Goal: Information Seeking & Learning: Compare options

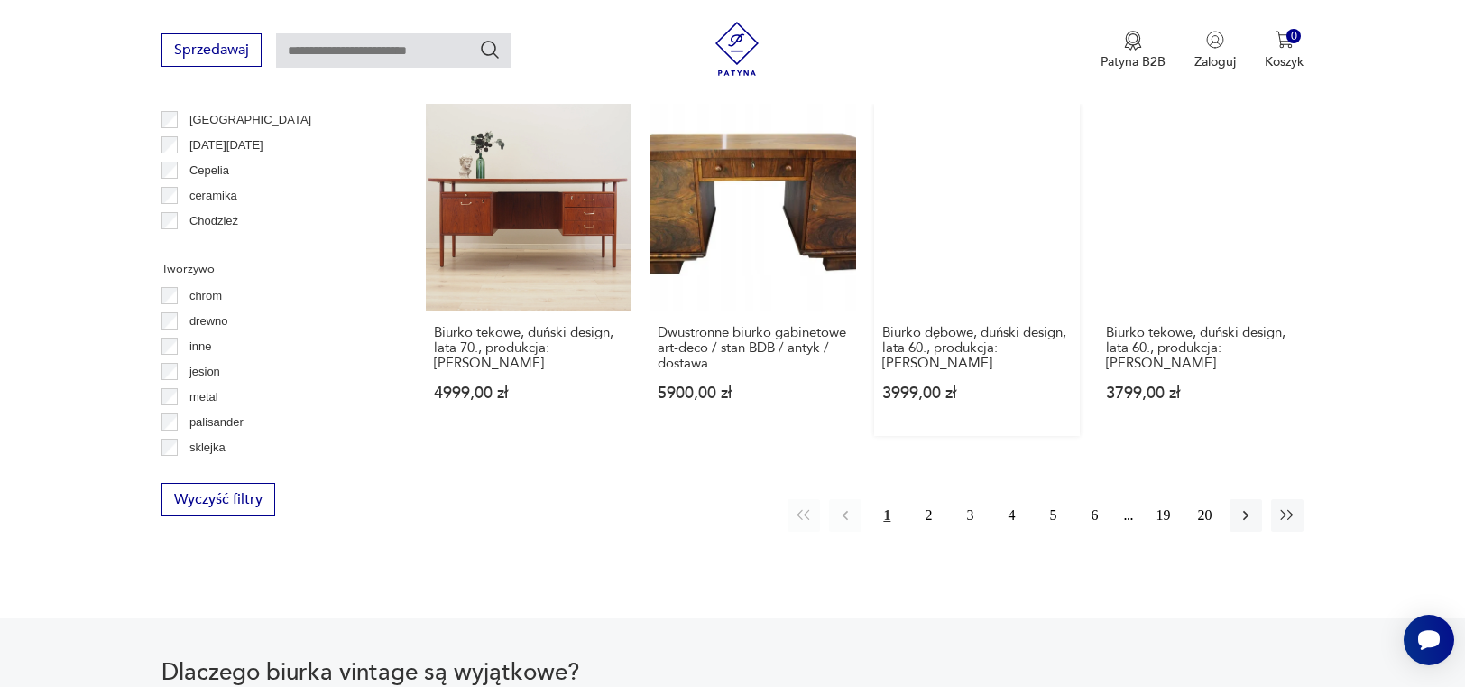
scroll to position [1950, 0]
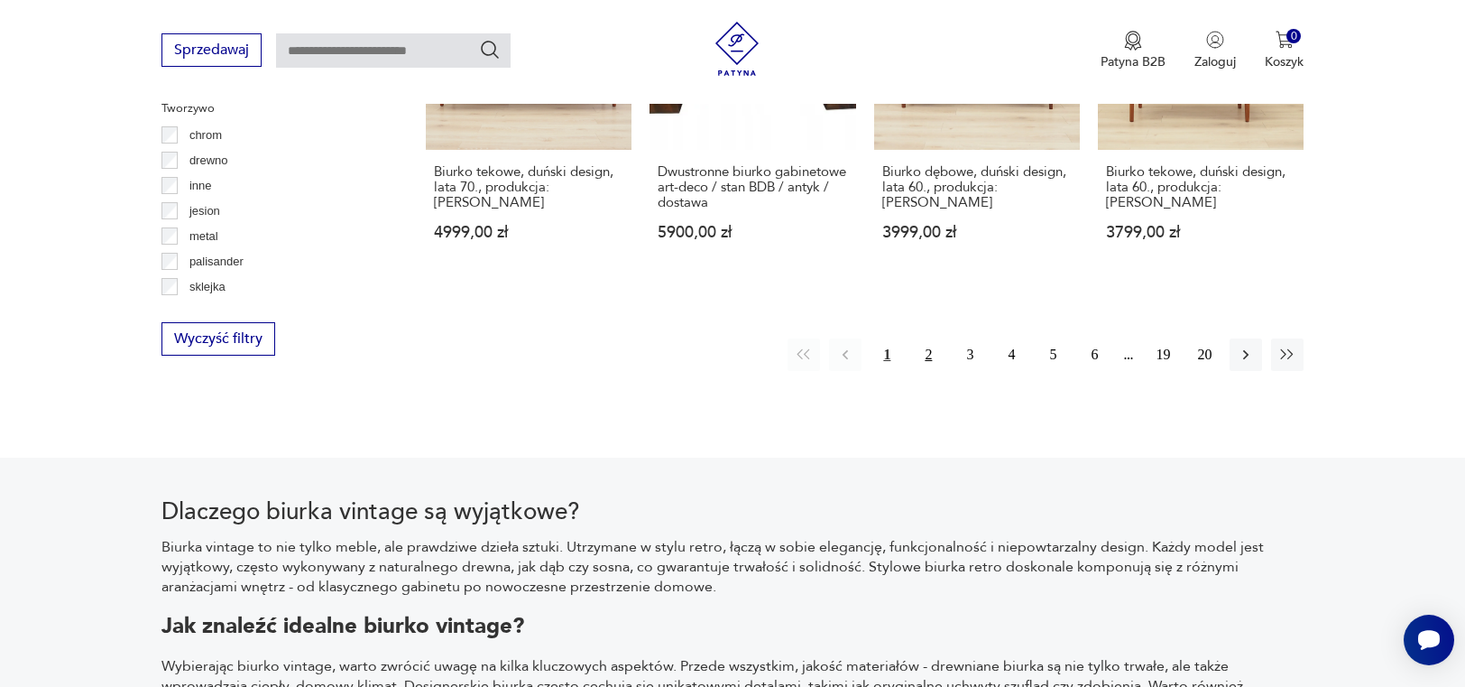
click at [925, 338] on button "2" at bounding box center [928, 354] width 32 height 32
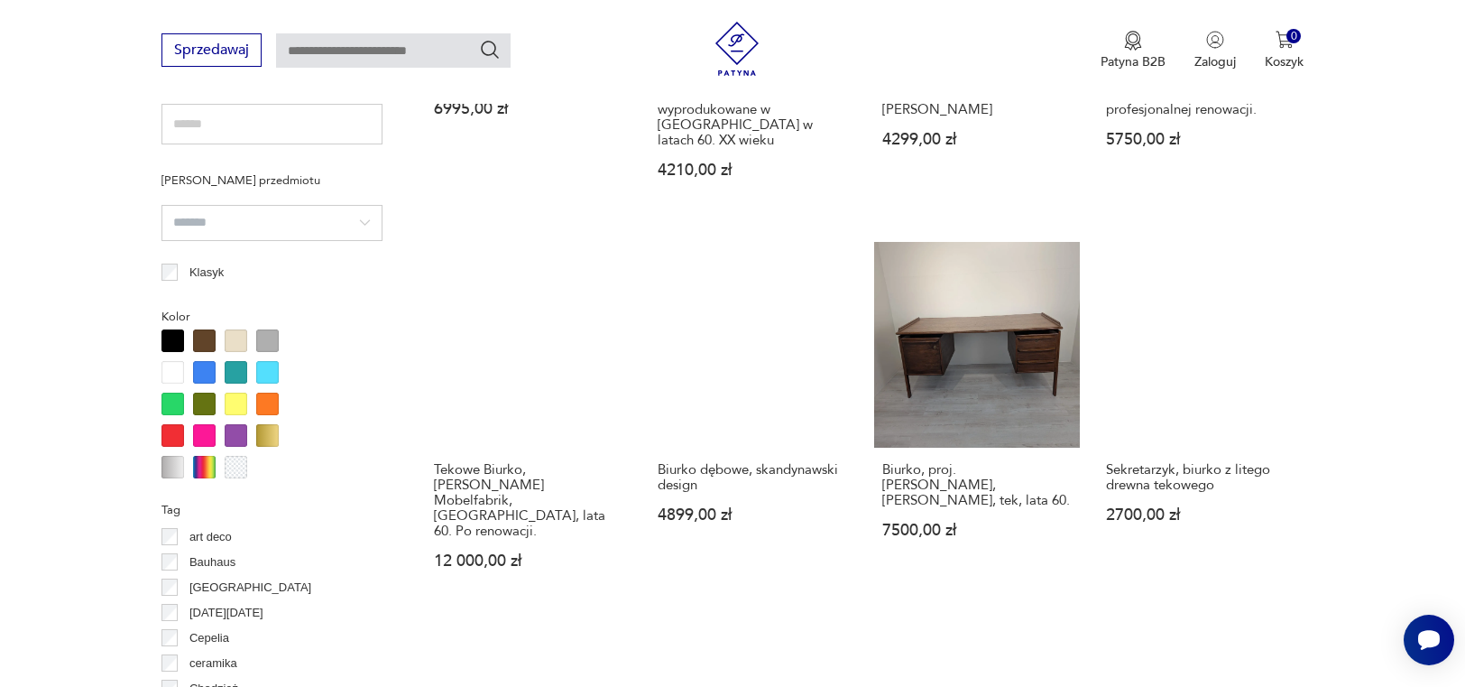
scroll to position [1290, 0]
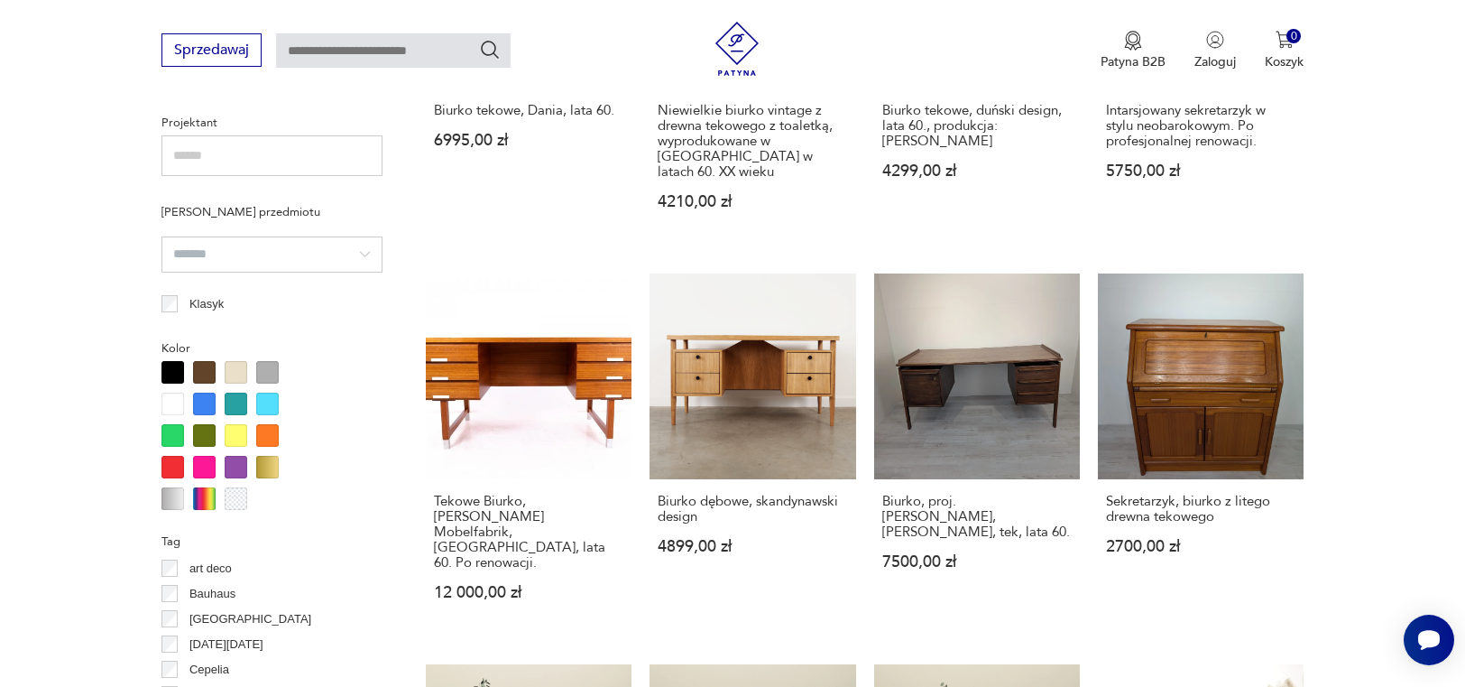
click at [202, 361] on div at bounding box center [204, 372] width 23 height 23
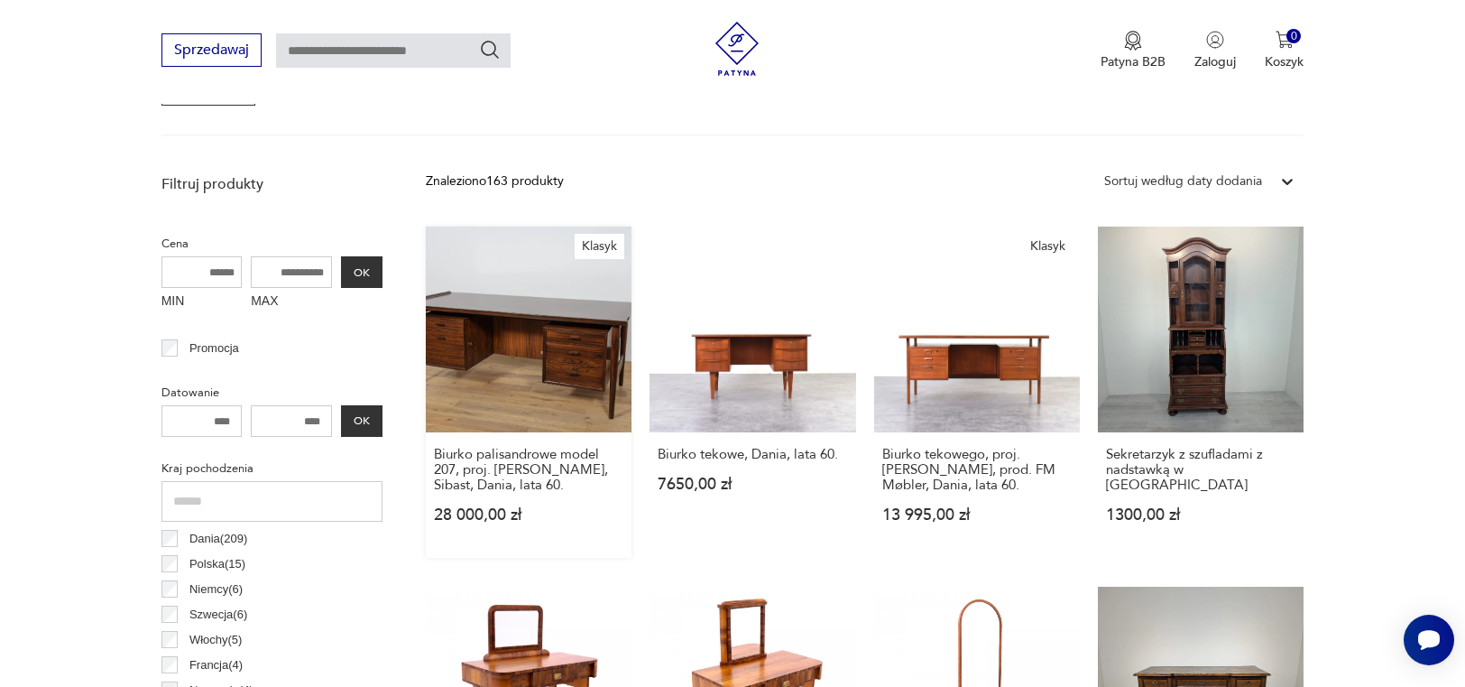
scroll to position [659, 0]
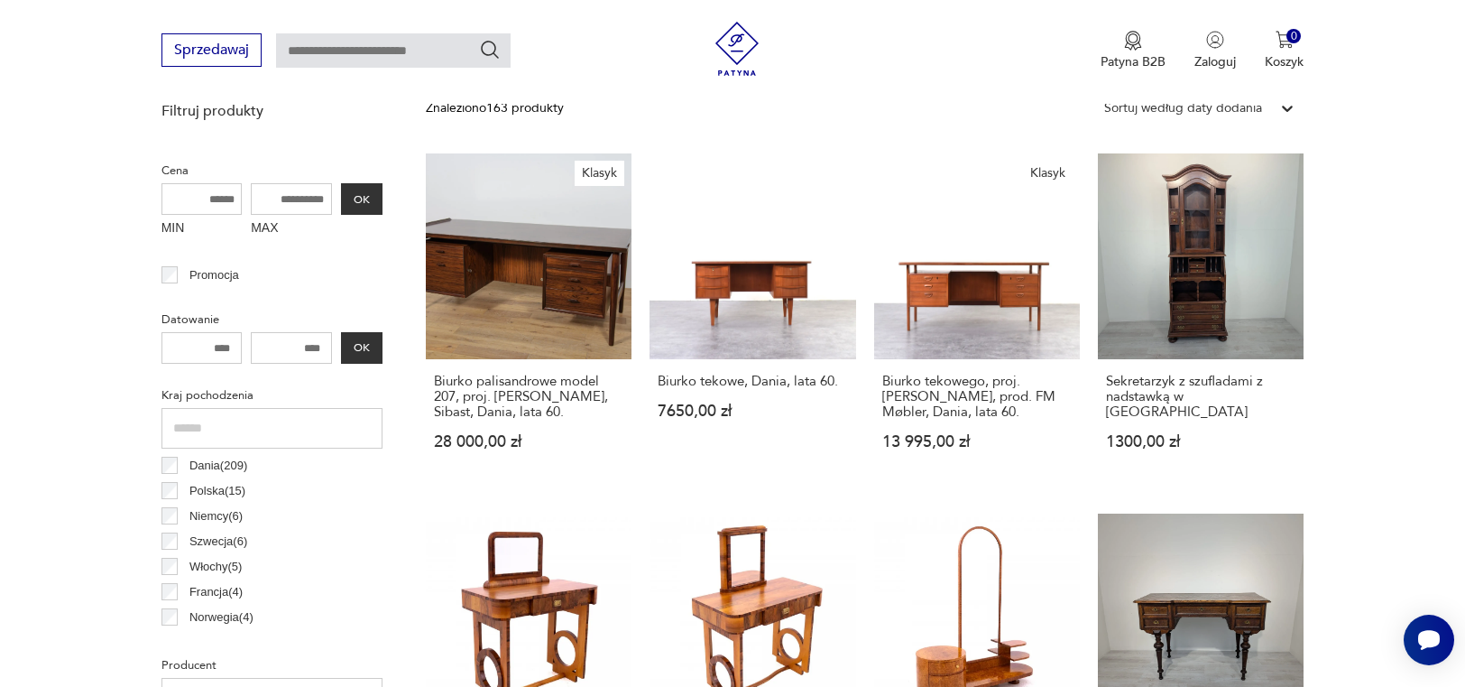
drag, startPoint x: 326, startPoint y: 198, endPoint x: 244, endPoint y: 199, distance: 82.1
click at [243, 199] on div "MIN MAX OK" at bounding box center [272, 213] width 221 height 60
click at [282, 199] on input "MAX" at bounding box center [291, 199] width 81 height 32
click at [279, 199] on input "MAX" at bounding box center [291, 199] width 81 height 32
click at [278, 197] on input "MAX" at bounding box center [291, 199] width 81 height 32
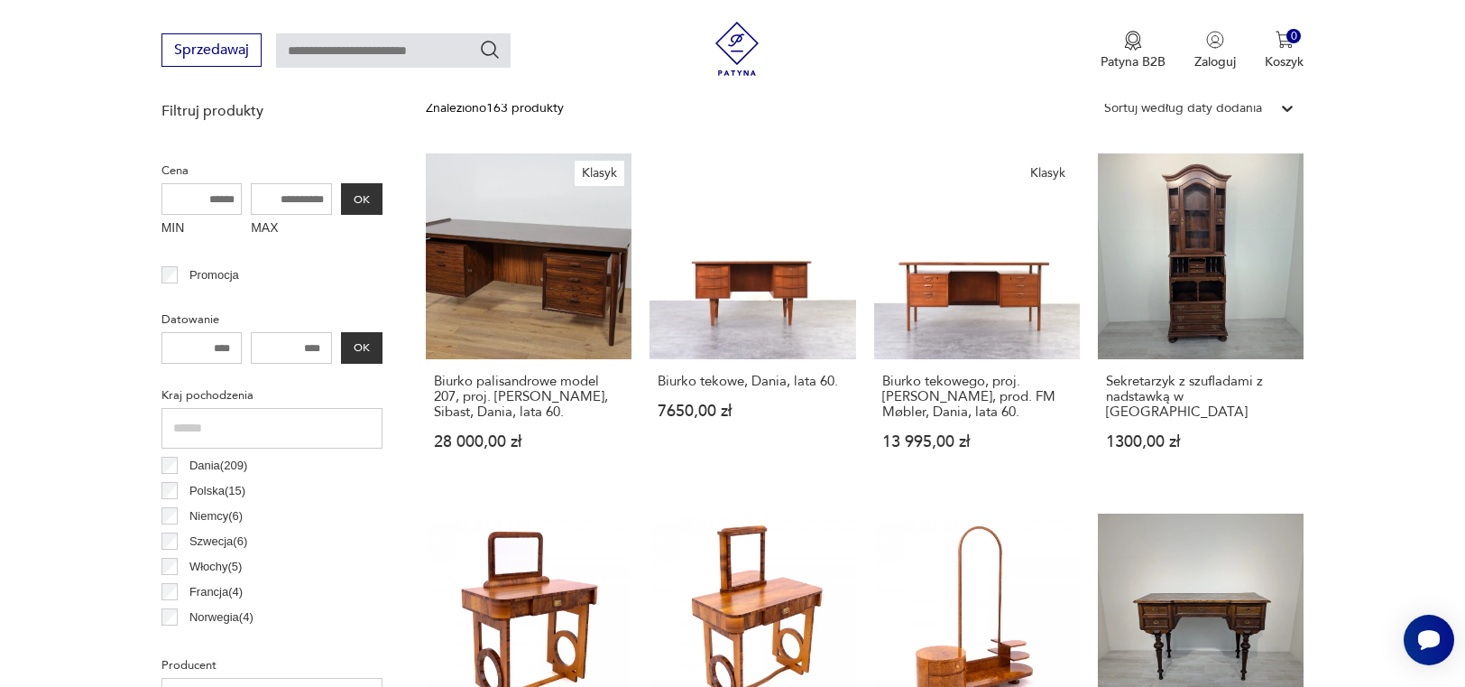
click at [278, 197] on input "MAX" at bounding box center [291, 199] width 81 height 32
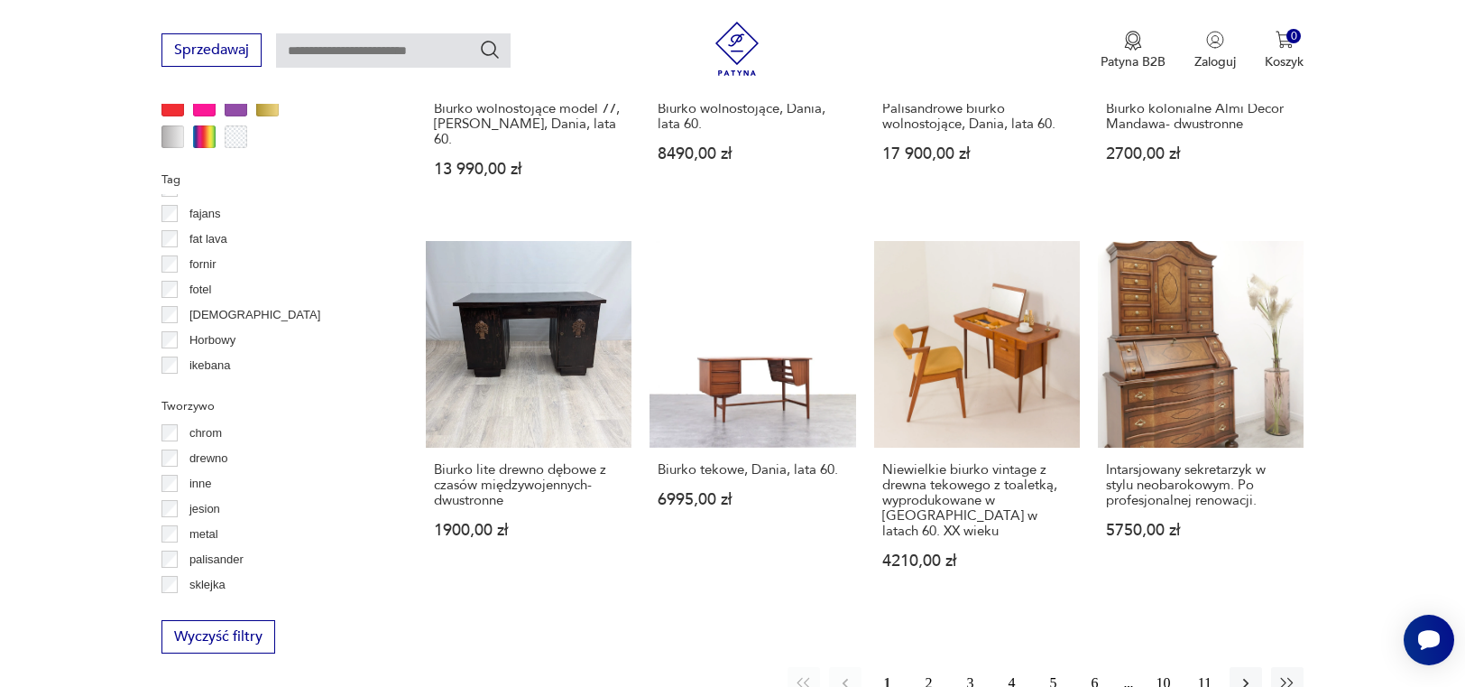
scroll to position [1832, 0]
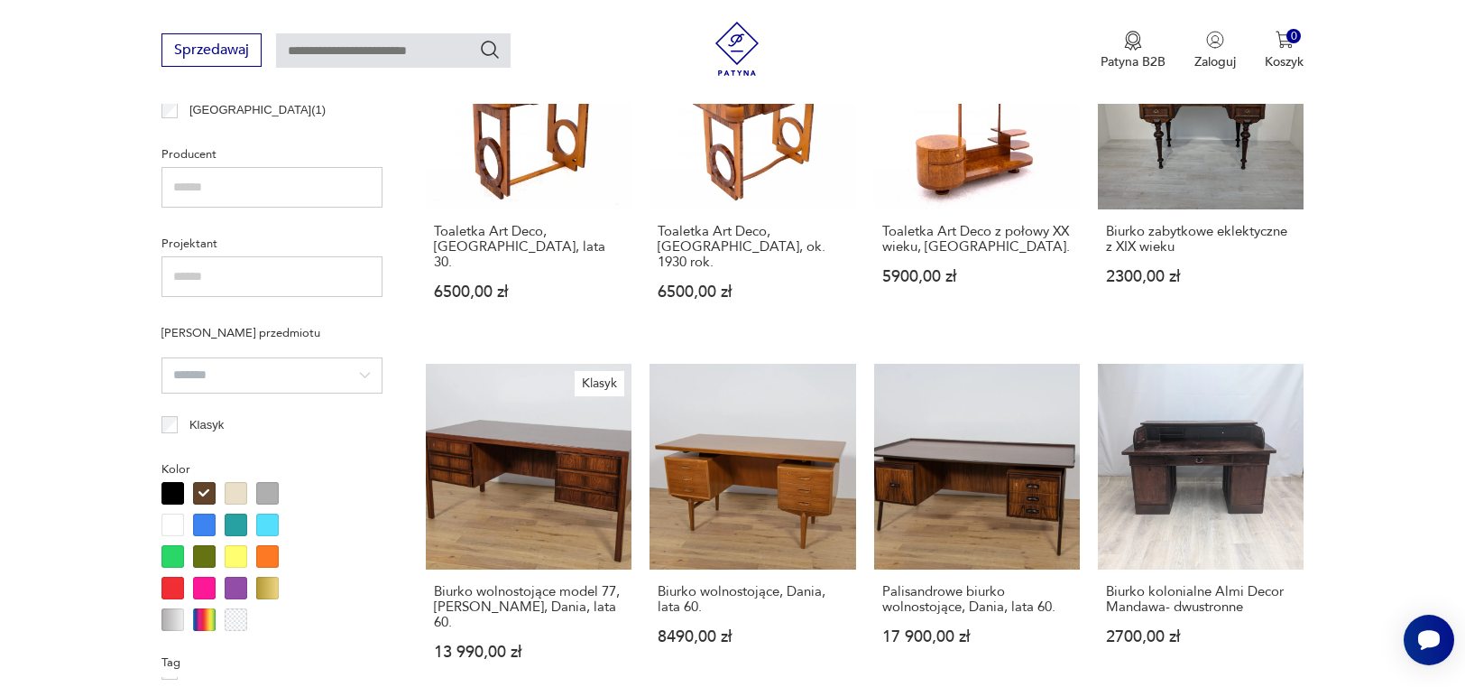
scroll to position [1660, 0]
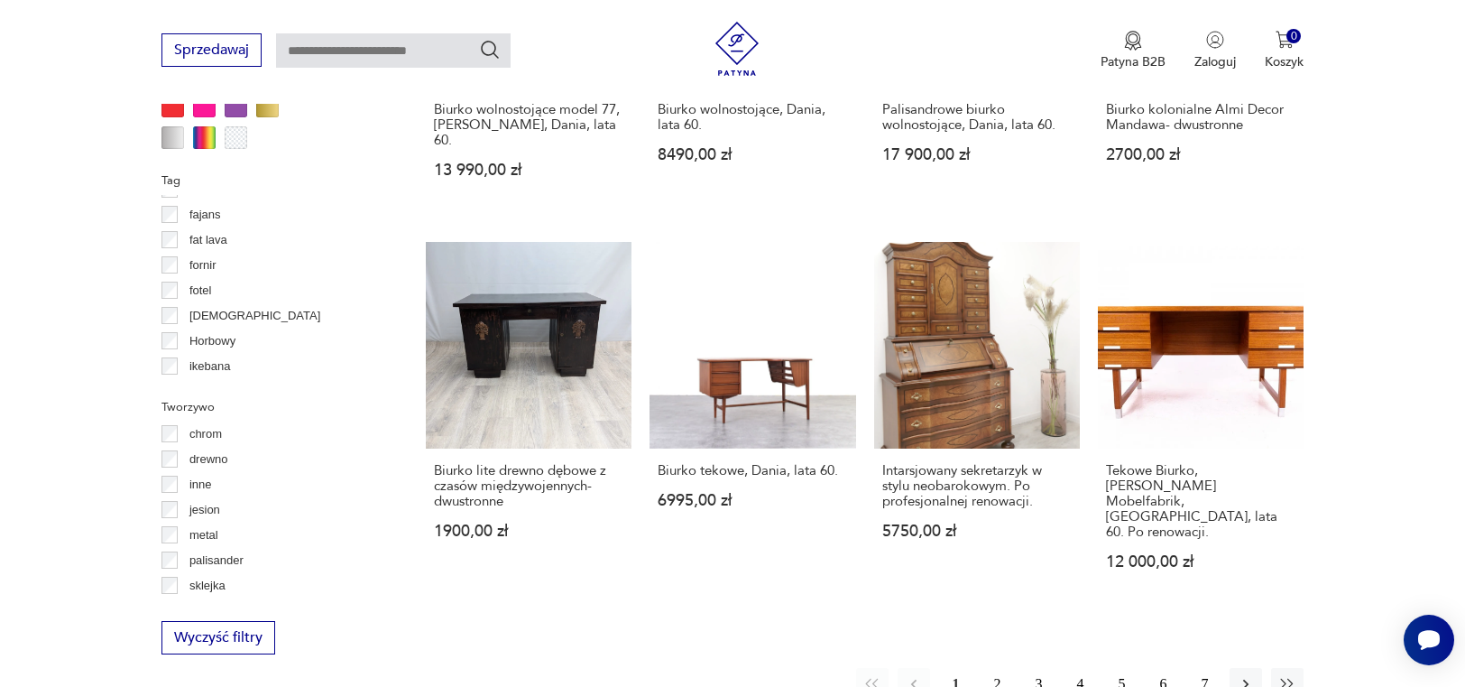
scroll to position [1741, 0]
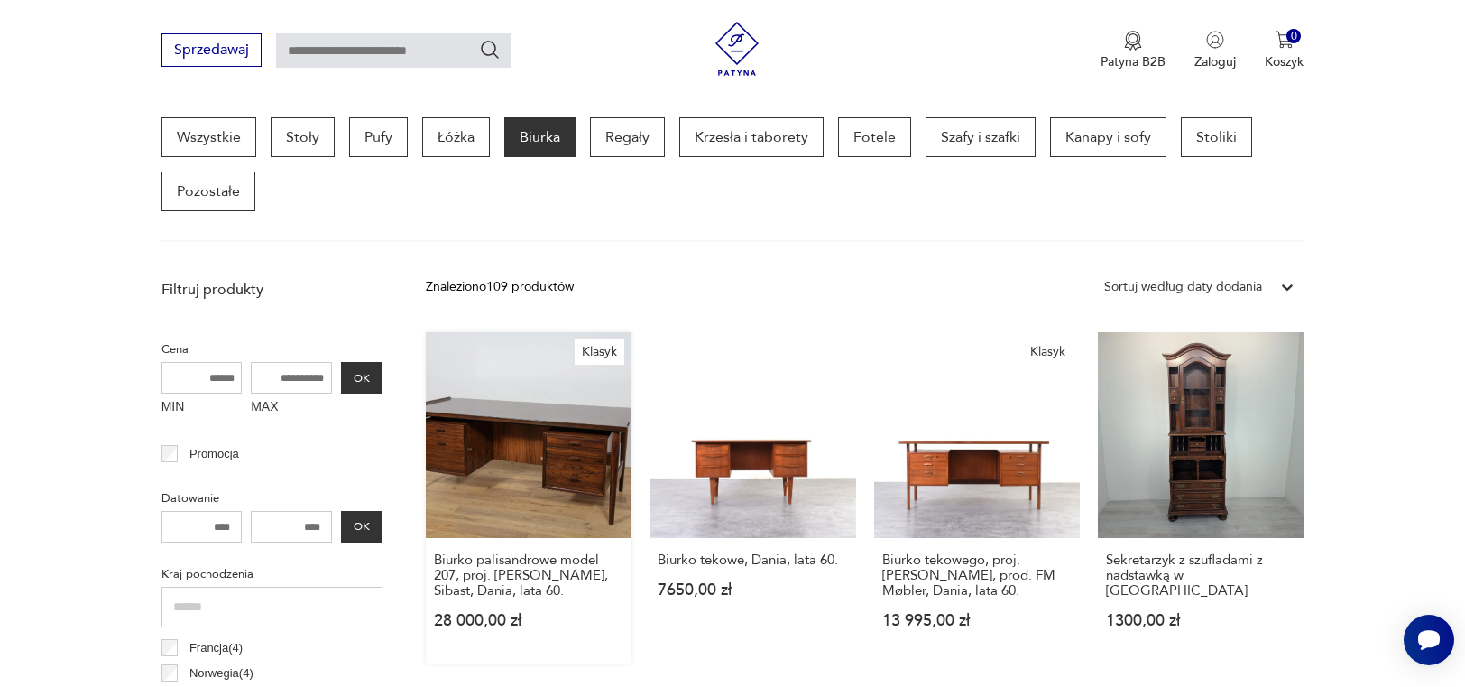
scroll to position [478, 0]
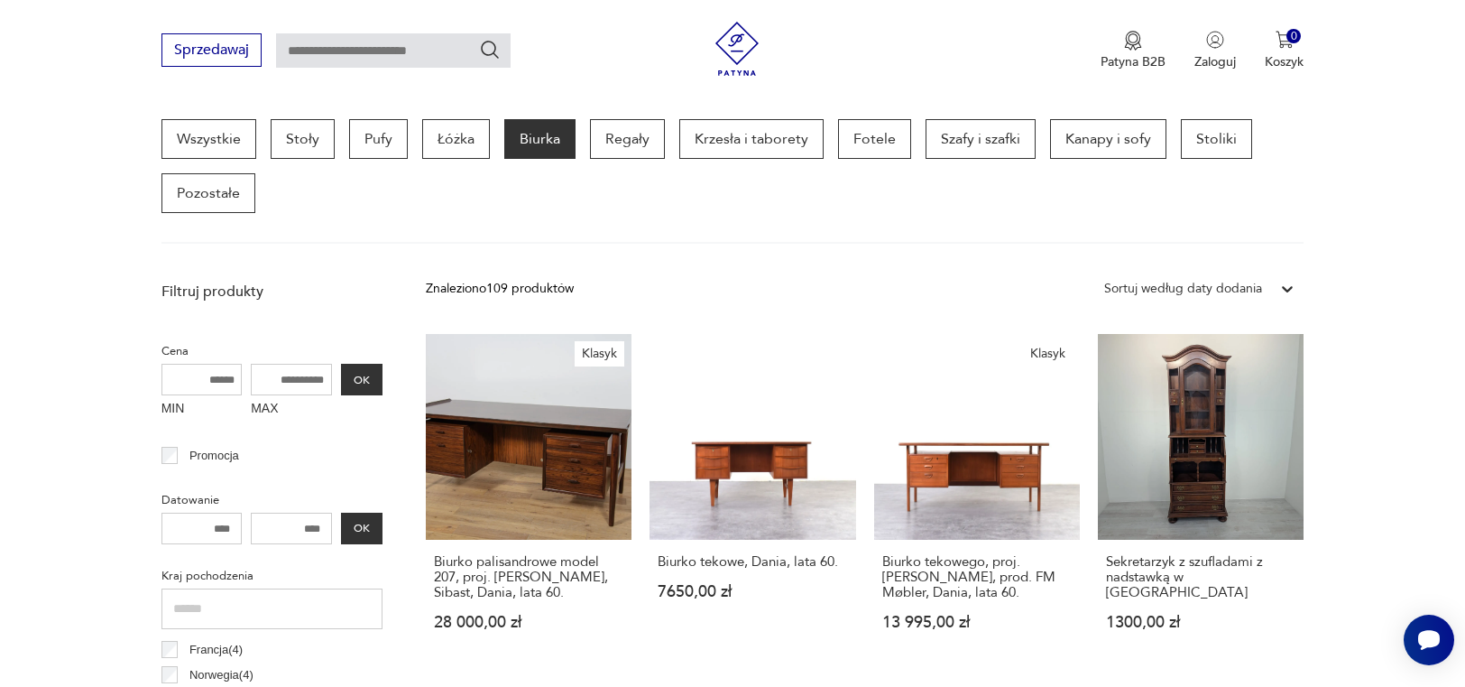
click at [1244, 289] on div "Sortuj według daty dodania" at bounding box center [1183, 289] width 158 height 20
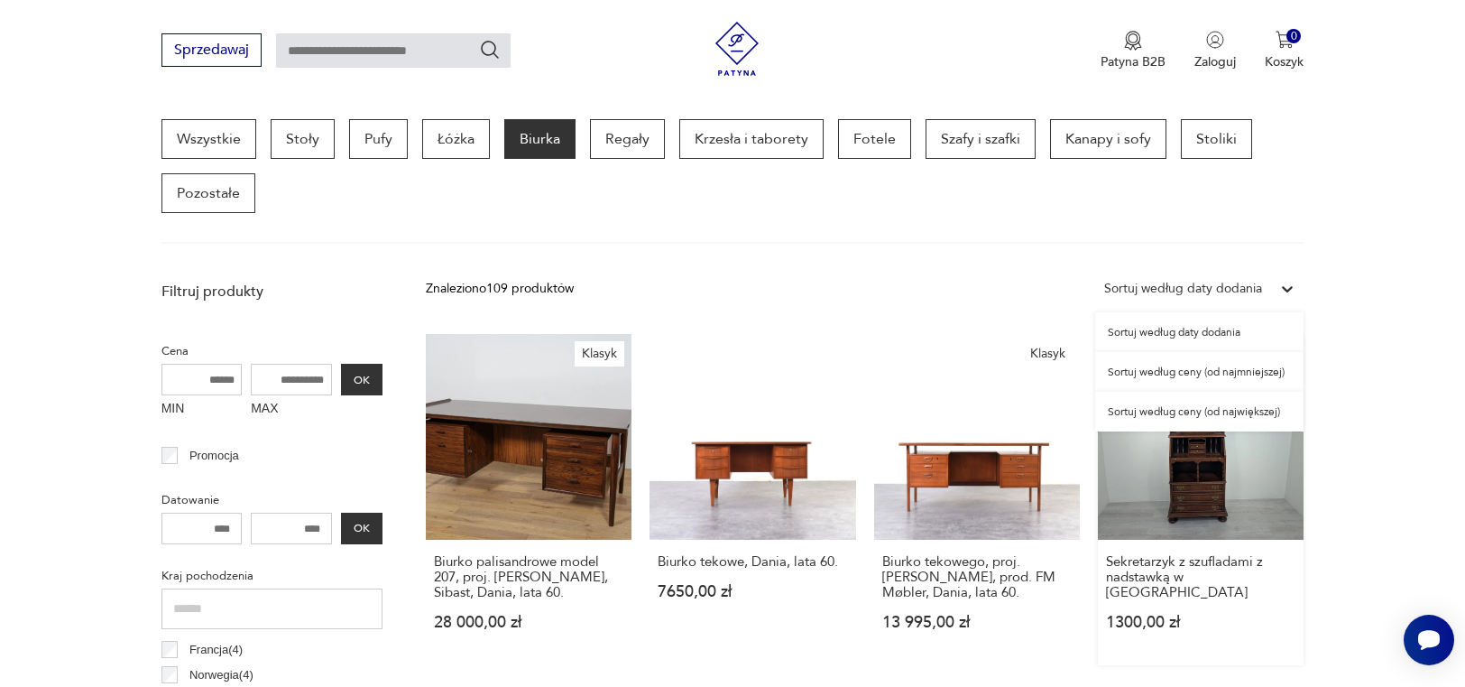
click at [1209, 372] on div "Sortuj według ceny (od najmniejszej)" at bounding box center [1199, 372] width 208 height 40
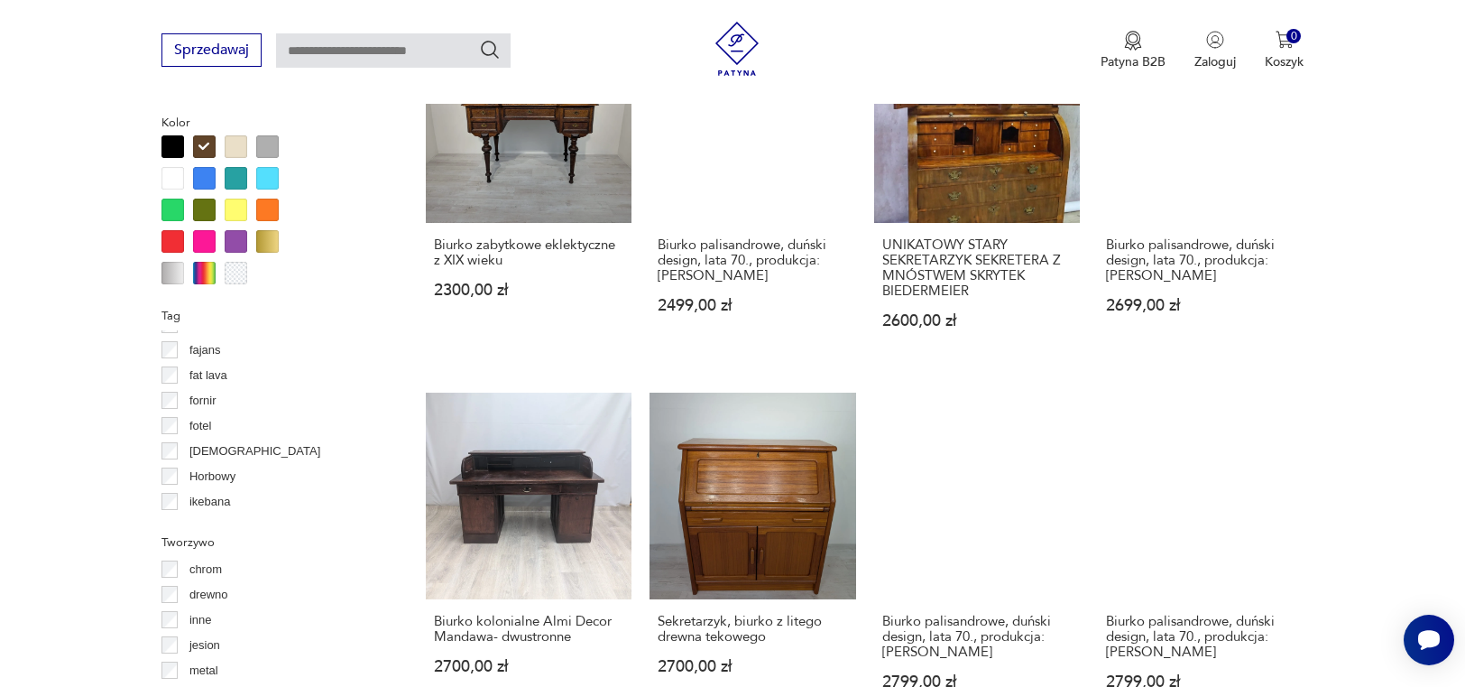
scroll to position [1741, 0]
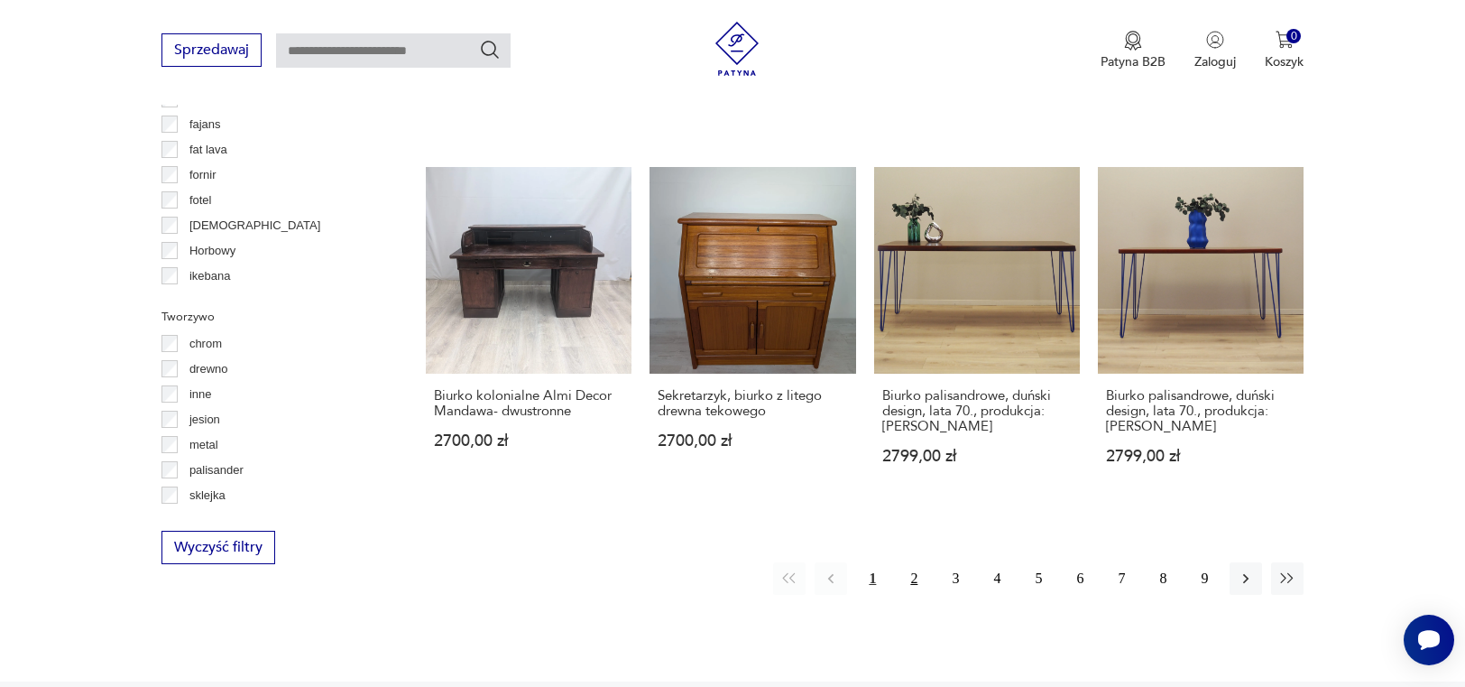
click at [915, 562] on button "2" at bounding box center [914, 578] width 32 height 32
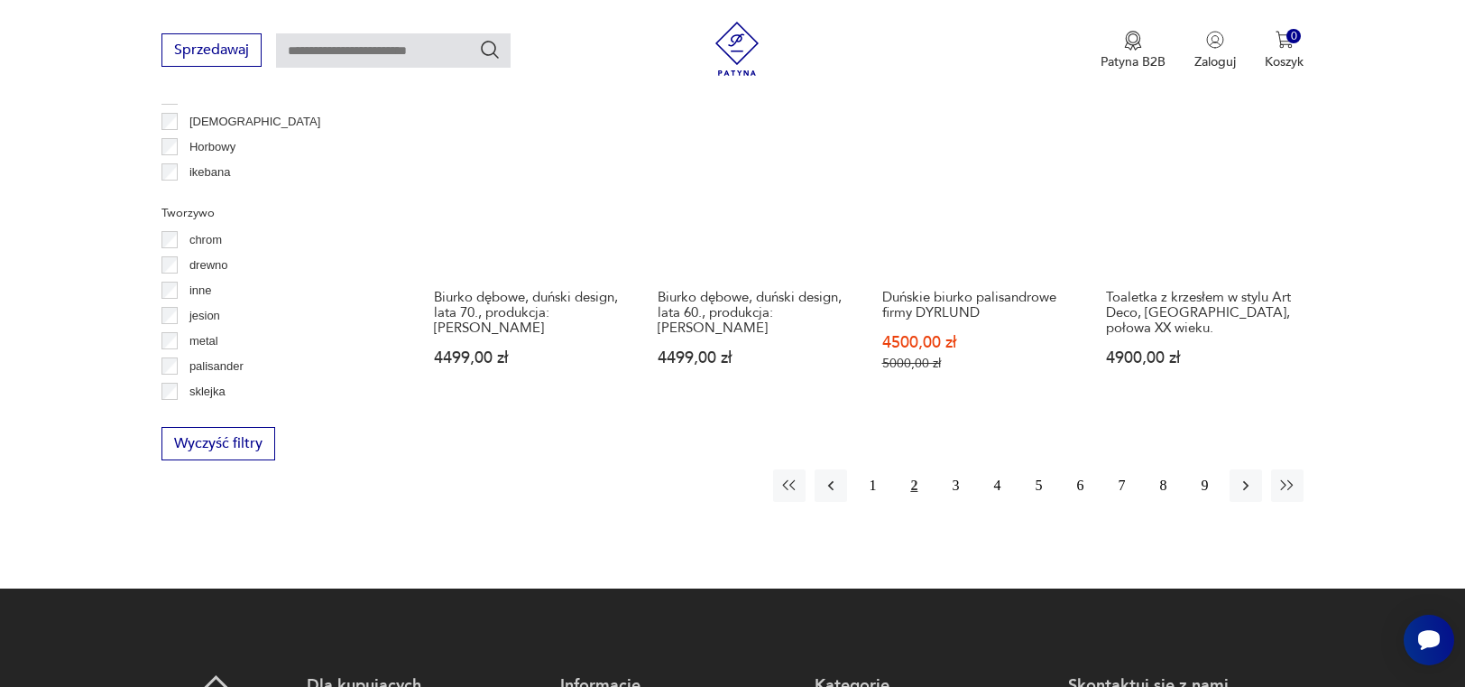
scroll to position [1846, 0]
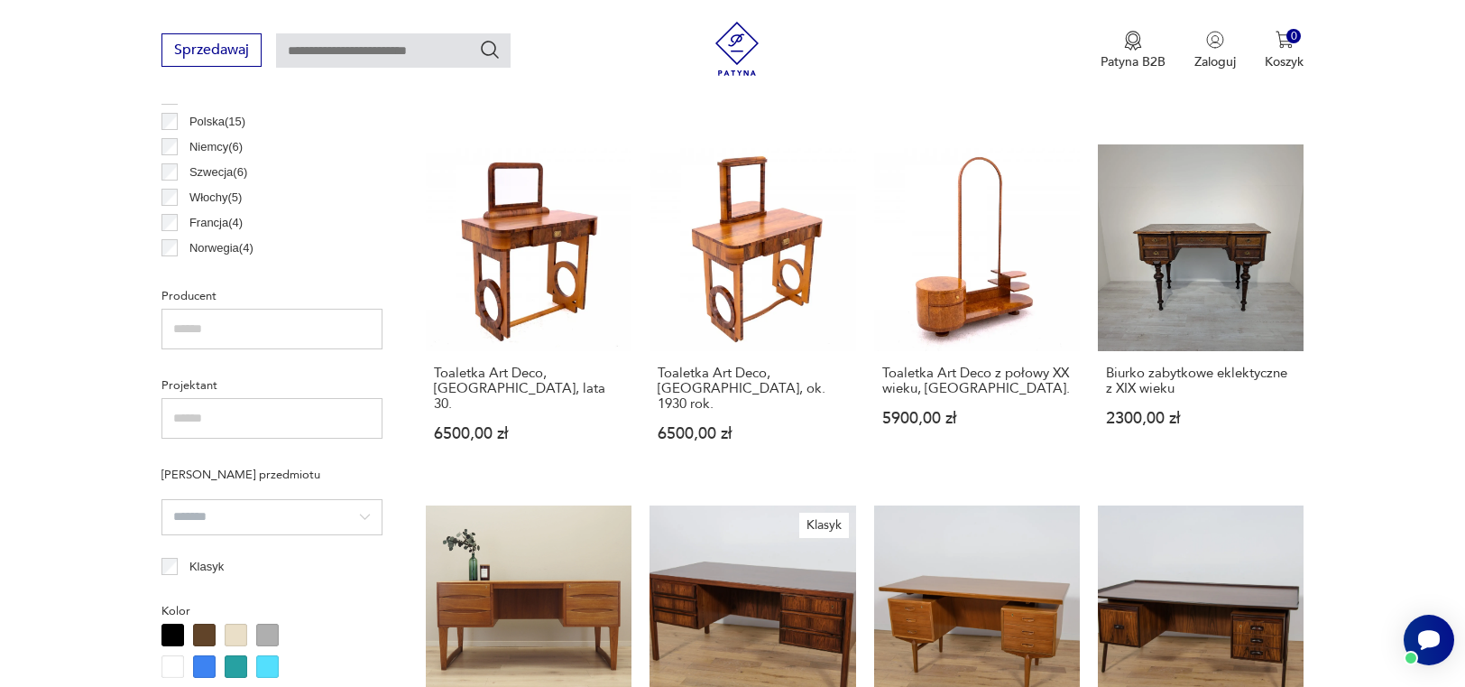
scroll to position [777, 0]
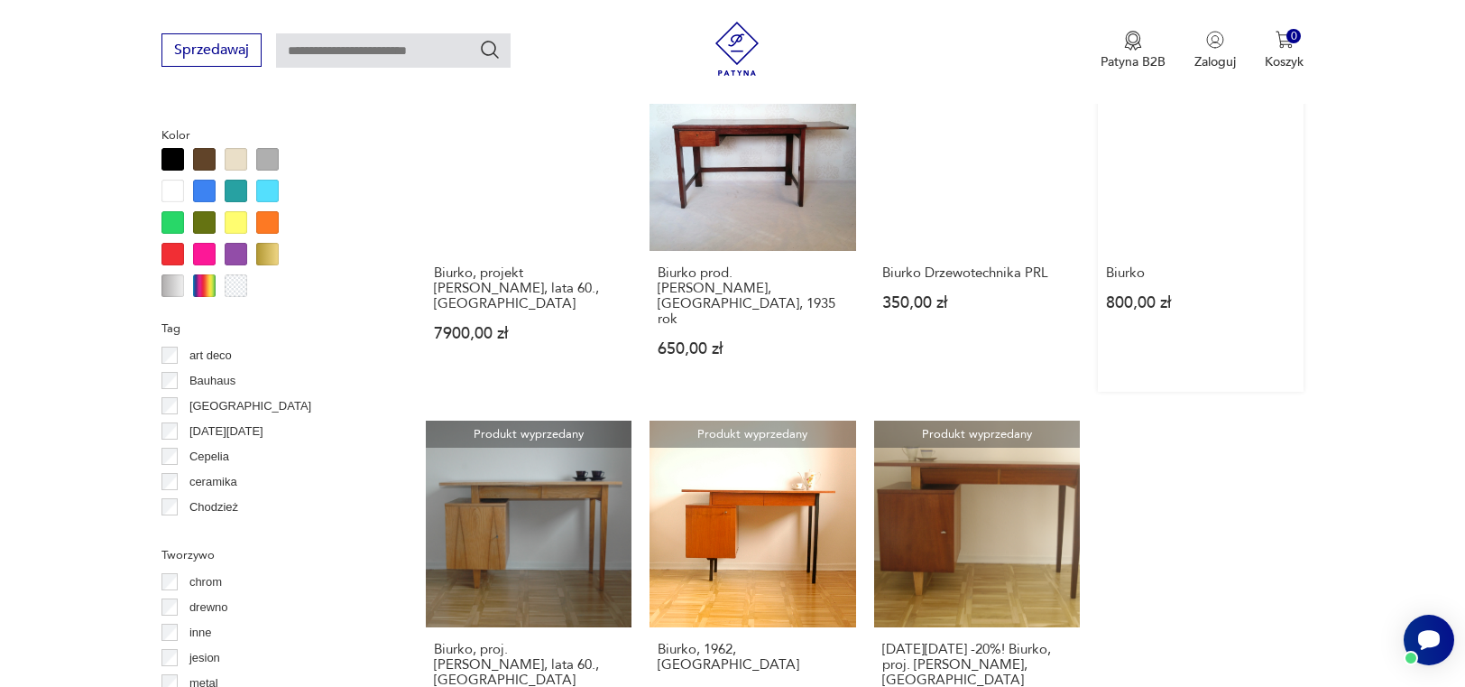
scroll to position [1741, 0]
